Goal: Information Seeking & Learning: Learn about a topic

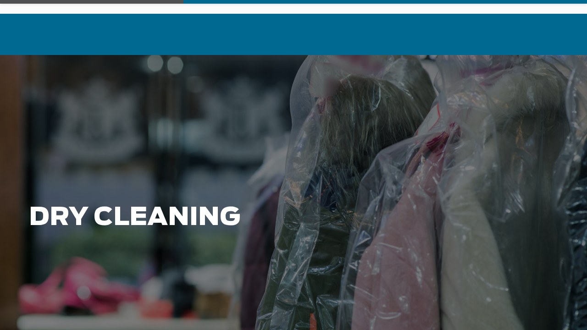
scroll to position [46, 0]
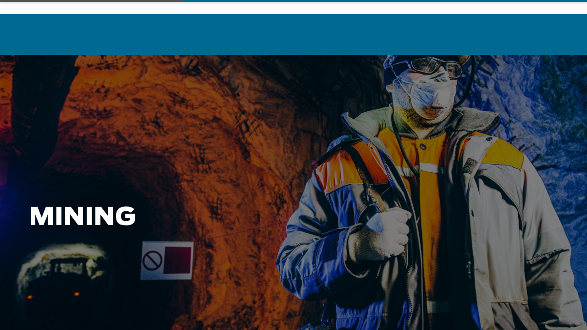
scroll to position [46, 0]
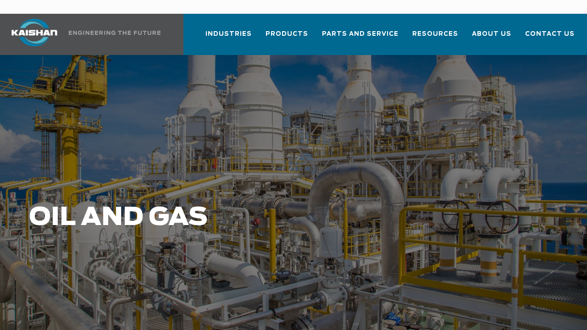
scroll to position [46, 0]
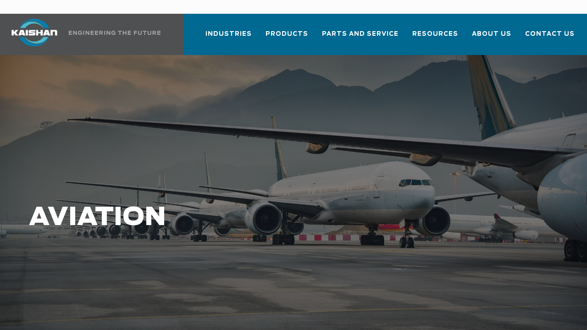
scroll to position [46, 0]
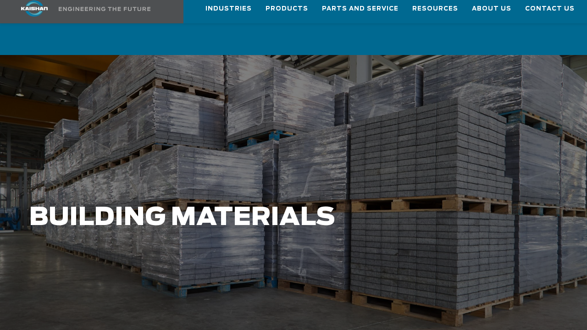
scroll to position [46, 0]
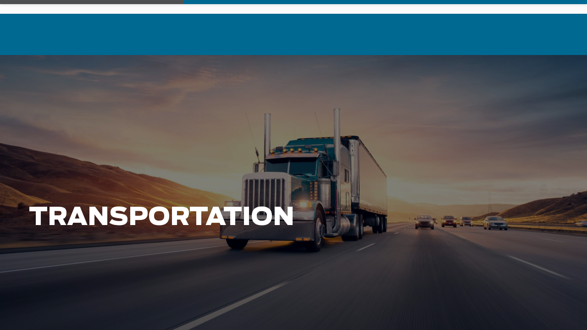
scroll to position [46, 0]
